Goal: Obtain resource: Download file/media

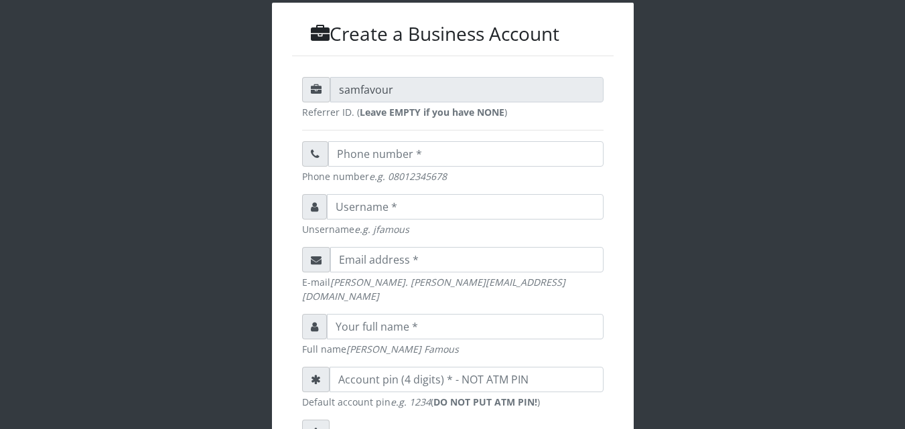
scroll to position [429, 0]
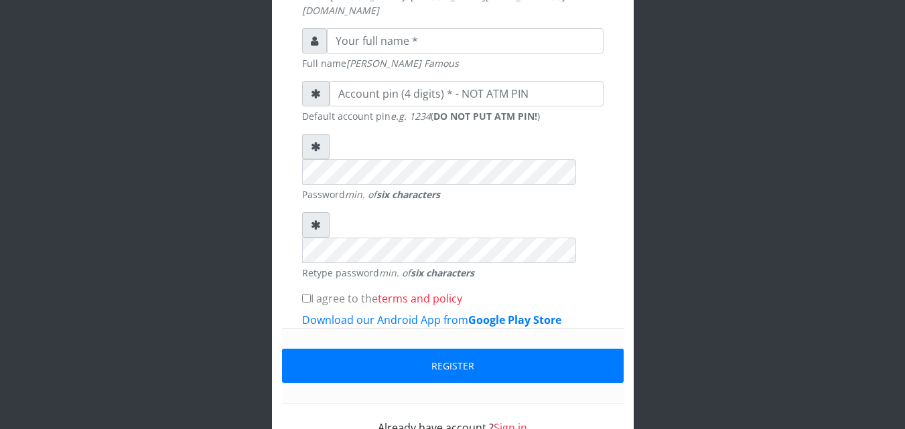
click at [516, 421] on link "Sign in" at bounding box center [510, 428] width 33 height 15
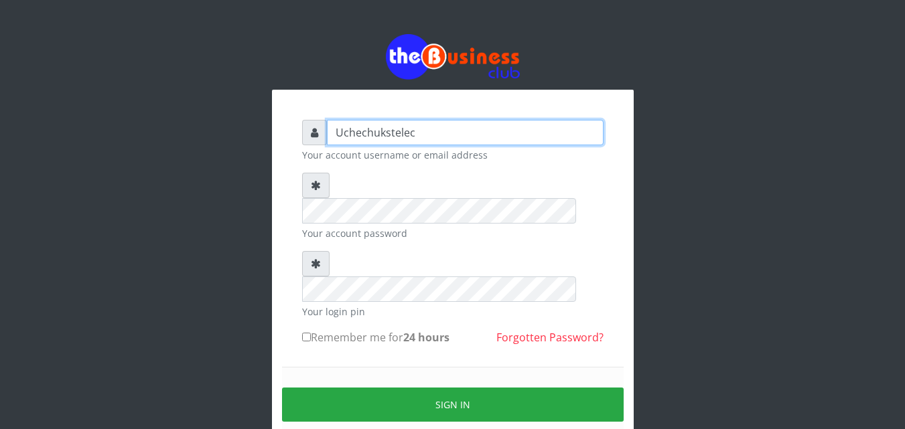
type input "uchechukstelec"
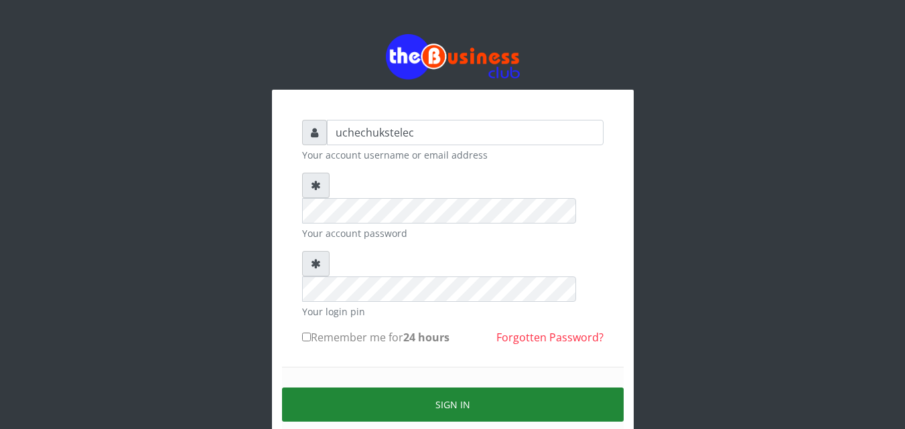
click at [447, 388] on button "Sign in" at bounding box center [453, 405] width 342 height 34
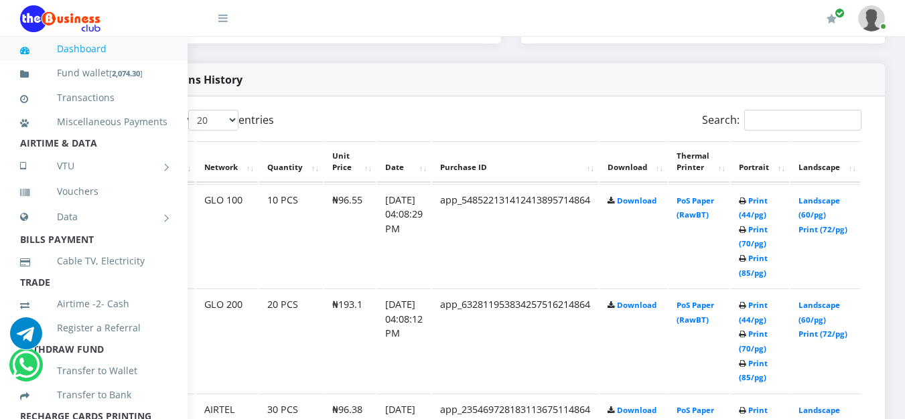
scroll to position [663, 90]
click at [754, 213] on link "Print (44/pg)" at bounding box center [753, 208] width 29 height 25
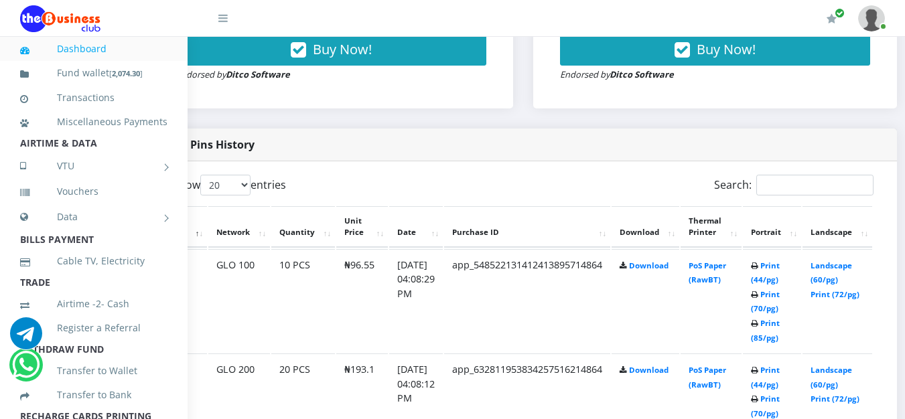
scroll to position [598, 90]
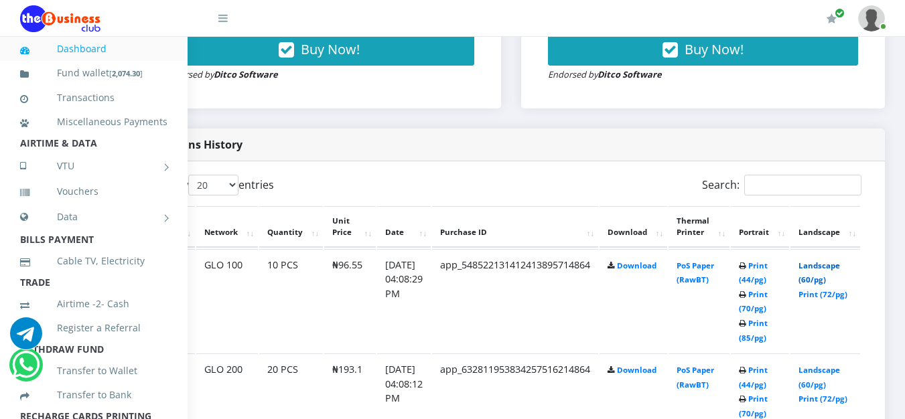
click at [819, 279] on link "Landscape (60/pg)" at bounding box center [819, 273] width 42 height 25
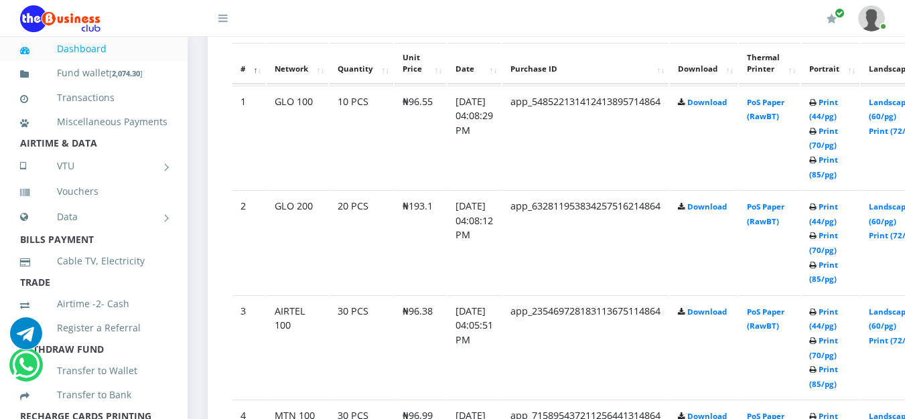
scroll to position [766, 0]
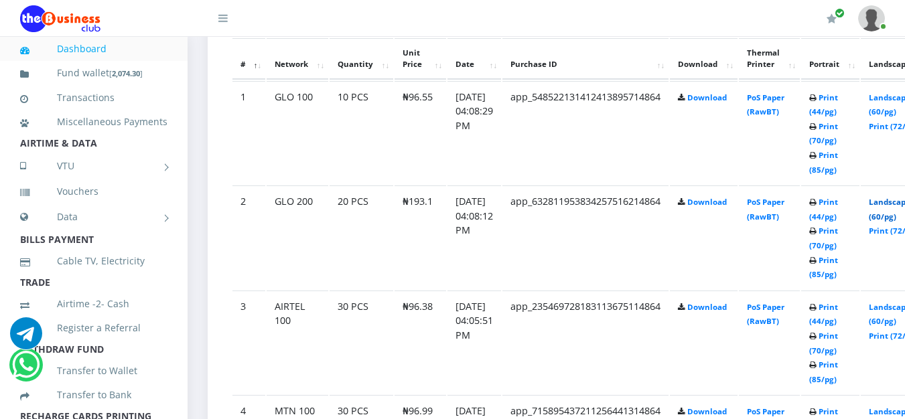
click at [893, 207] on link "Landscape (60/pg)" at bounding box center [890, 209] width 42 height 25
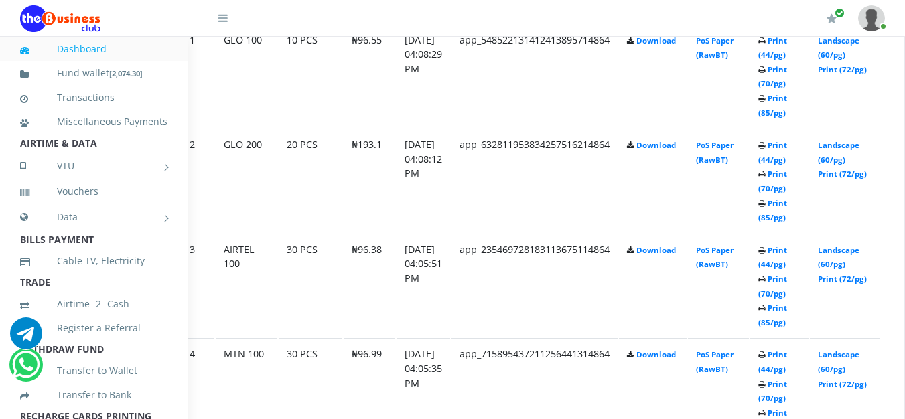
scroll to position [823, 90]
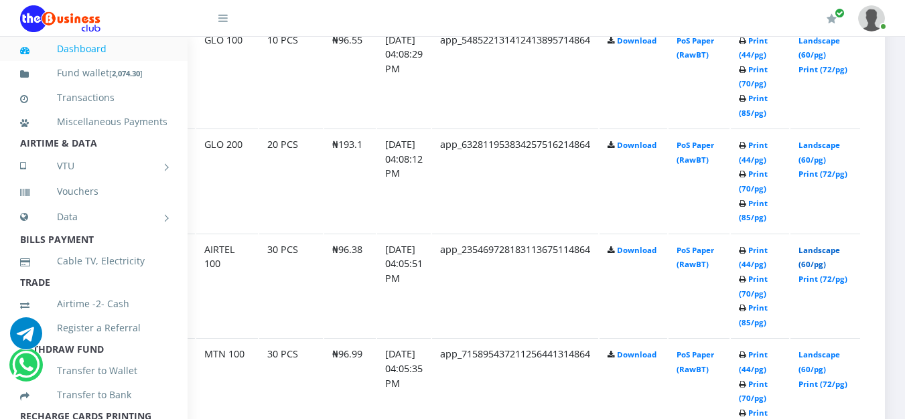
click at [819, 265] on link "Landscape (60/pg)" at bounding box center [819, 257] width 42 height 25
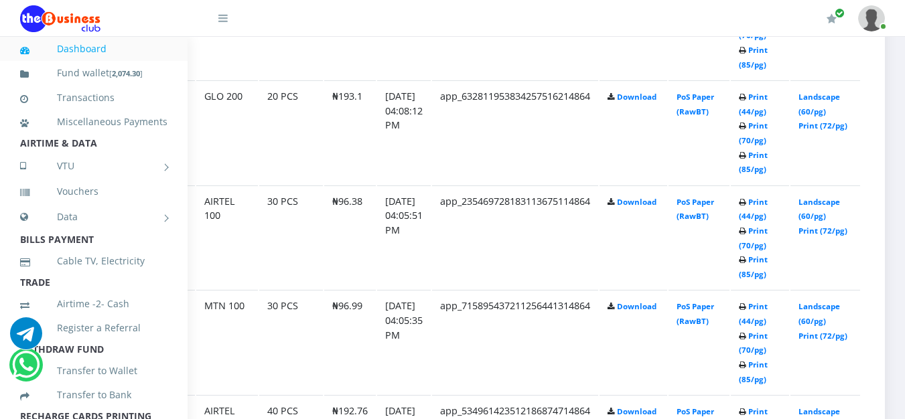
scroll to position [871, 90]
click at [808, 309] on link "Landscape (60/pg)" at bounding box center [819, 313] width 42 height 25
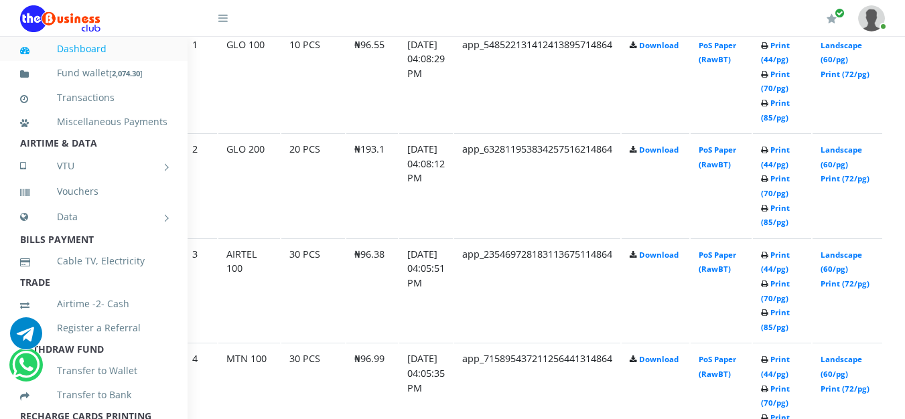
scroll to position [818, 90]
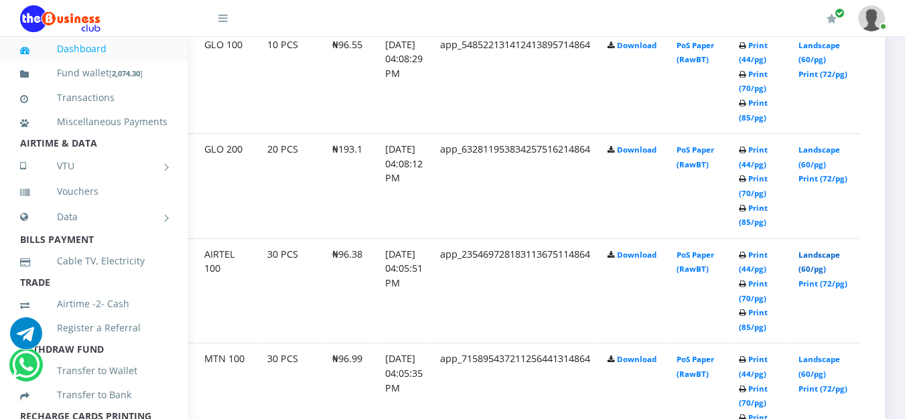
click at [820, 256] on link "Landscape (60/pg)" at bounding box center [819, 262] width 42 height 25
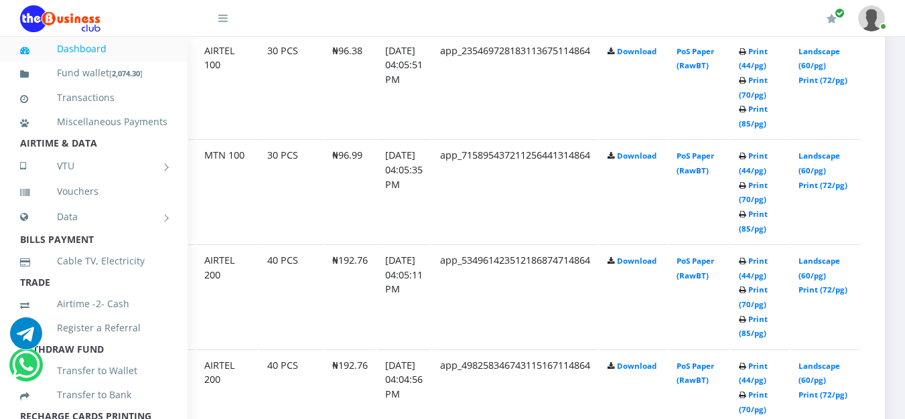
scroll to position [1022, 90]
click at [747, 273] on link "Print (44/pg)" at bounding box center [753, 268] width 29 height 25
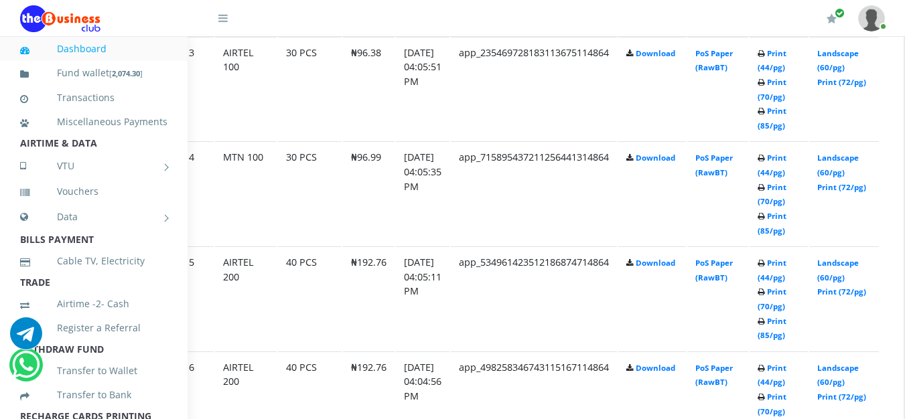
scroll to position [1020, 54]
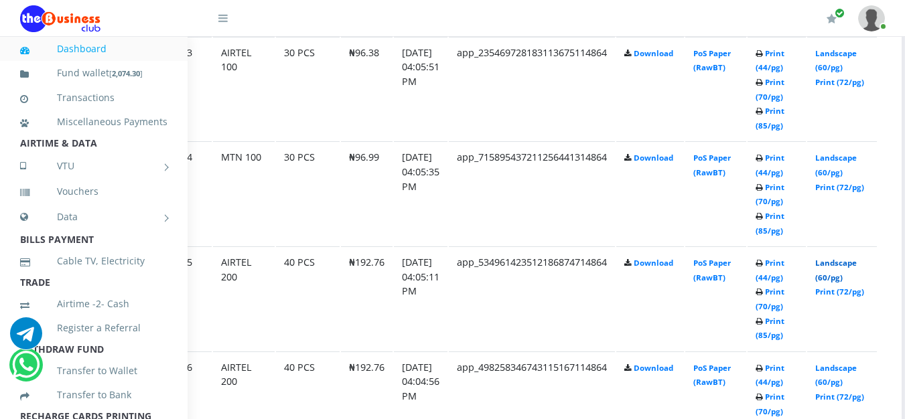
click at [850, 269] on link "Landscape (60/pg)" at bounding box center [836, 270] width 42 height 25
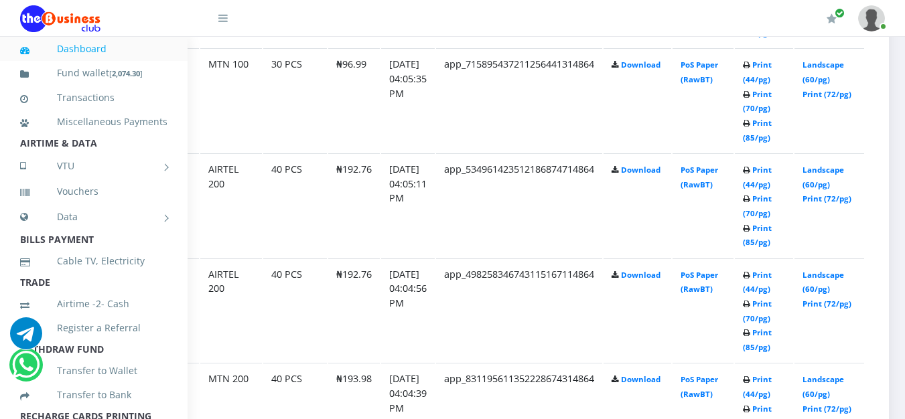
scroll to position [1113, 90]
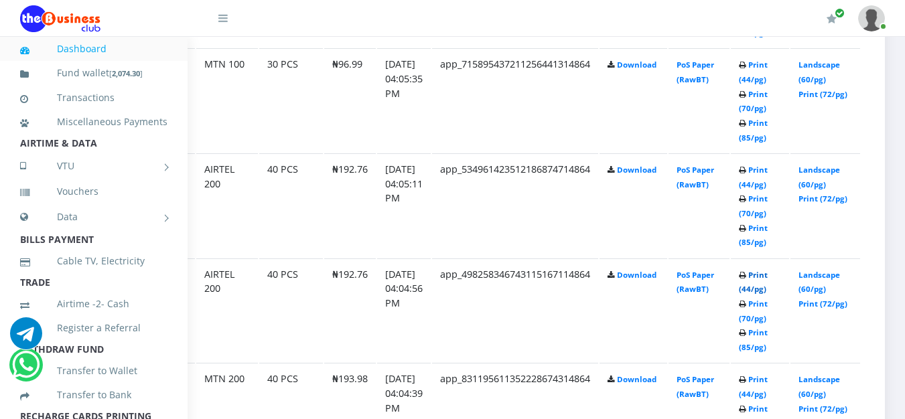
click at [749, 290] on link "Print (44/pg)" at bounding box center [753, 282] width 29 height 25
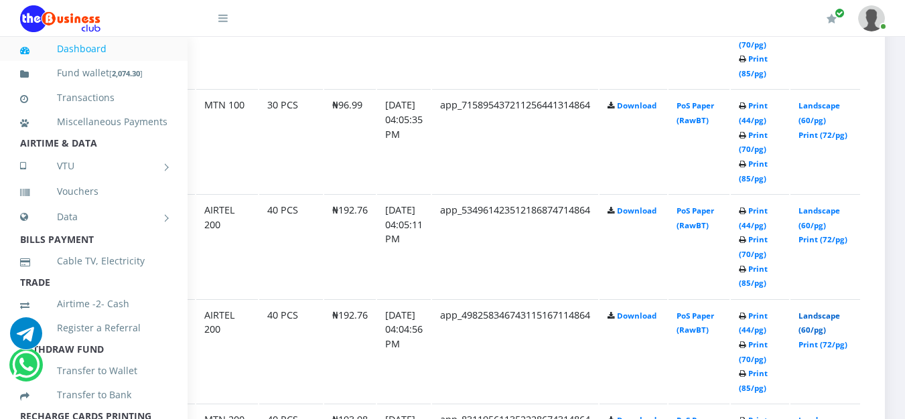
click at [818, 320] on link "Landscape (60/pg)" at bounding box center [819, 323] width 42 height 25
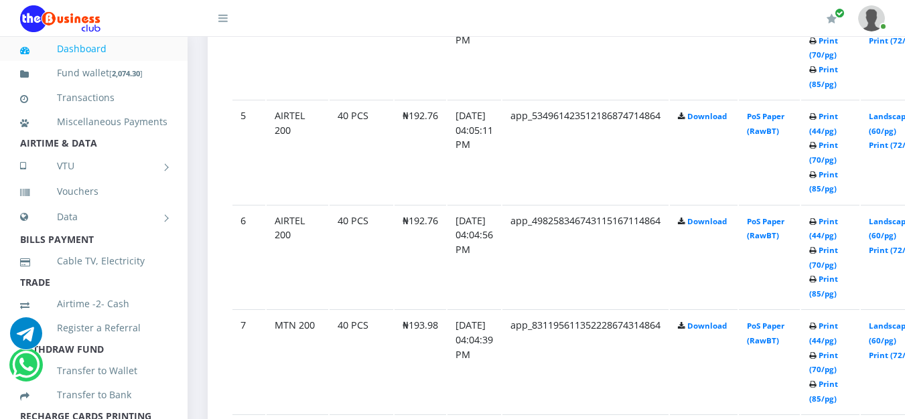
scroll to position [1176, 0]
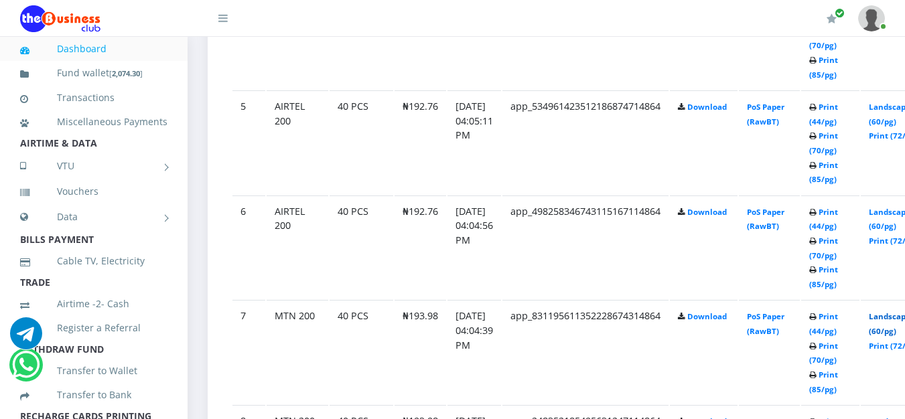
click at [892, 322] on link "Landscape (60/pg)" at bounding box center [890, 323] width 42 height 25
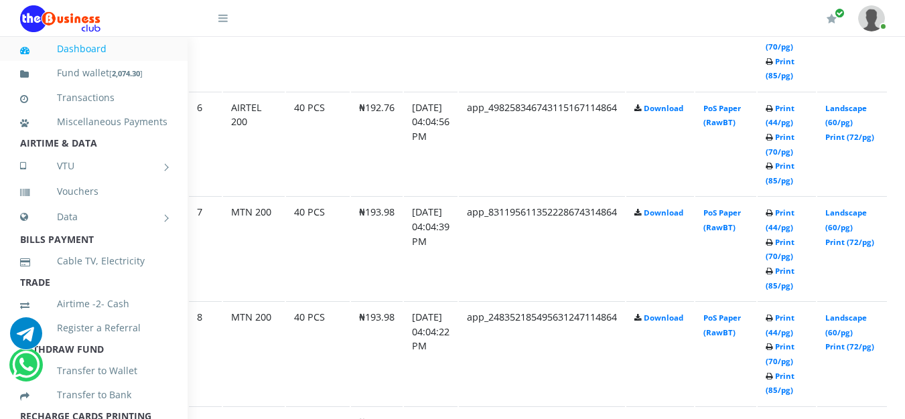
scroll to position [1280, 90]
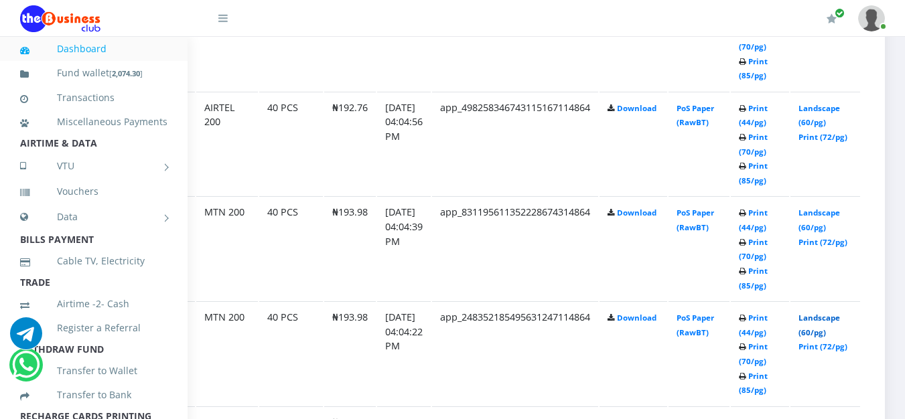
click at [819, 323] on link "Landscape (60/pg)" at bounding box center [819, 325] width 42 height 25
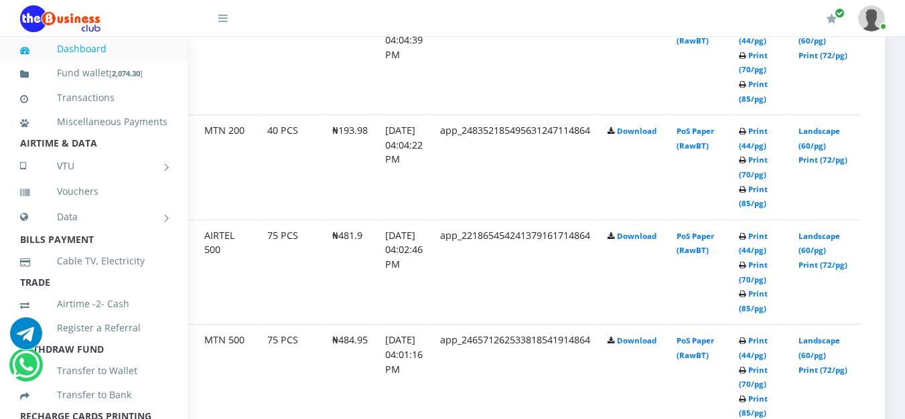
scroll to position [1467, 90]
click at [753, 250] on link "Print (44/pg)" at bounding box center [753, 243] width 29 height 25
click at [818, 241] on link "Landscape (60/pg)" at bounding box center [819, 243] width 42 height 25
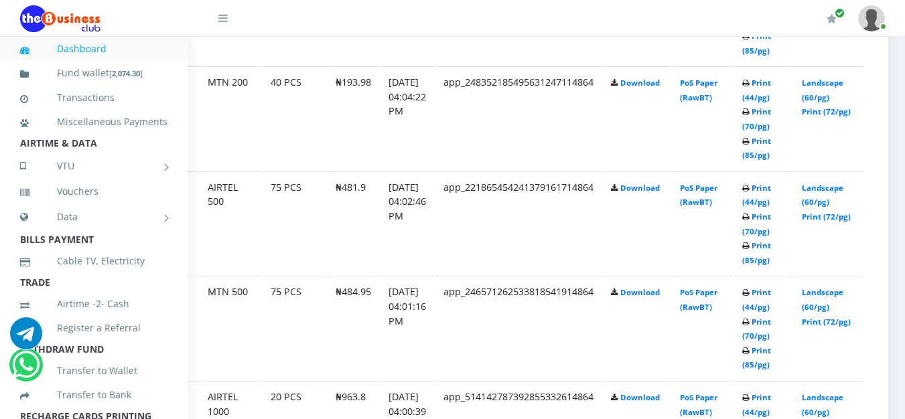
scroll to position [1515, 90]
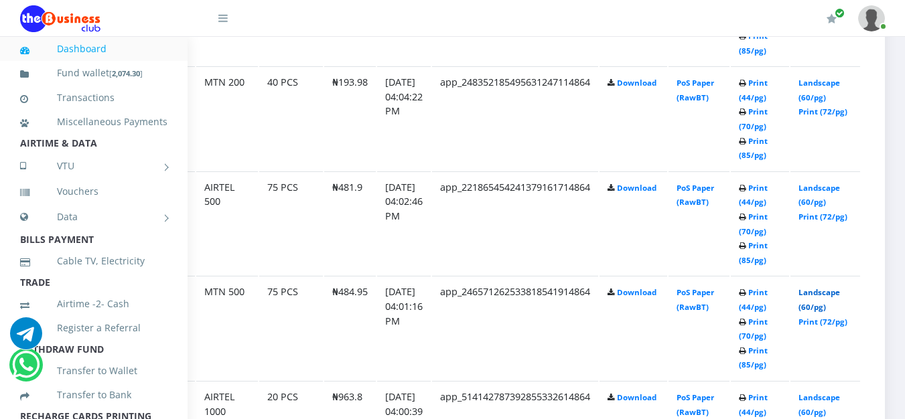
click at [817, 298] on link "Landscape (60/pg)" at bounding box center [819, 299] width 42 height 25
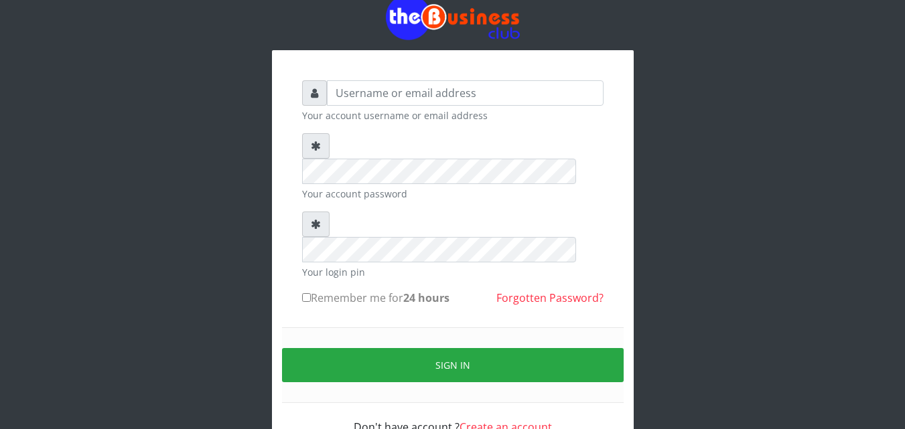
scroll to position [52, 0]
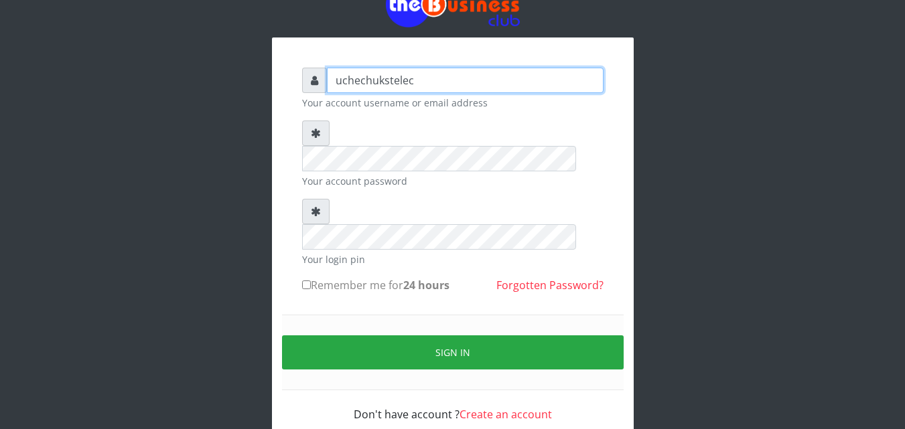
type input "Uchechukstelec"
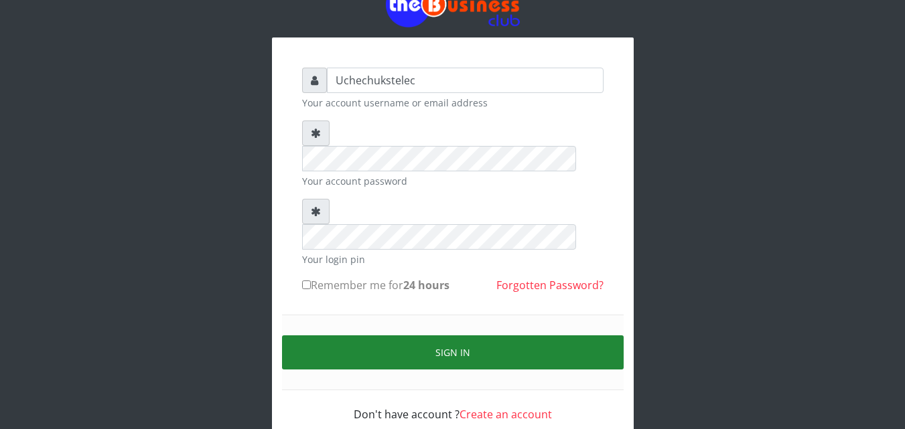
click at [497, 336] on button "Sign in" at bounding box center [453, 353] width 342 height 34
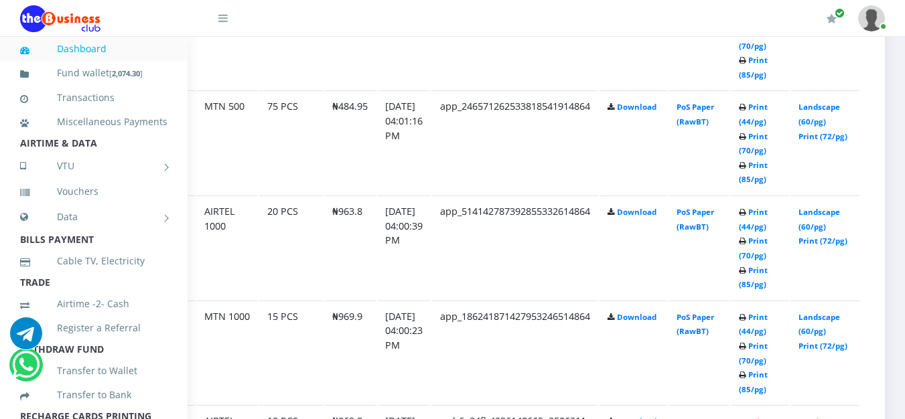
scroll to position [1700, 90]
click at [816, 219] on link "Landscape (60/pg)" at bounding box center [819, 219] width 42 height 25
click at [821, 323] on link "Landscape (60/pg)" at bounding box center [819, 324] width 42 height 25
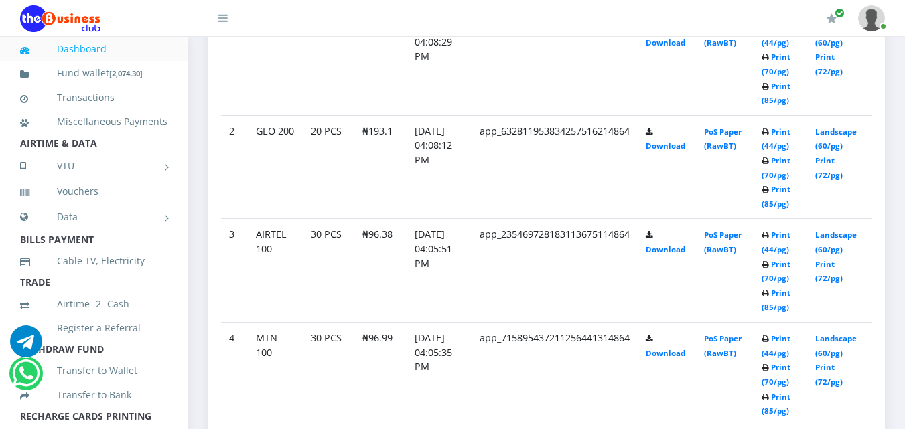
scroll to position [824, 0]
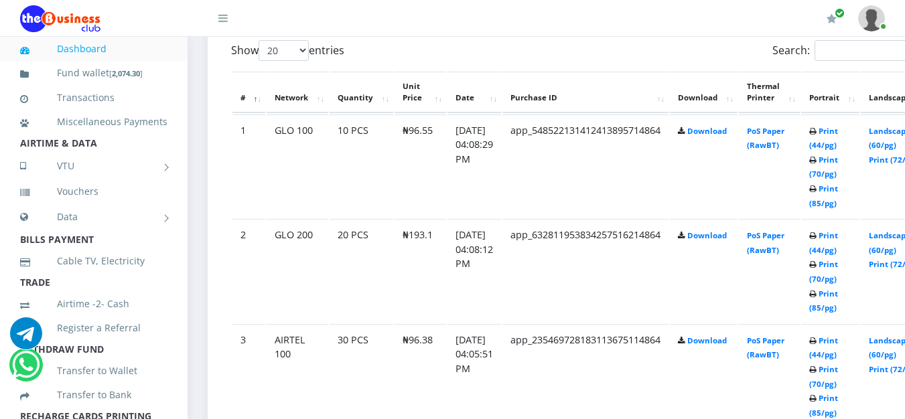
scroll to position [730, 0]
